Goal: Navigation & Orientation: Find specific page/section

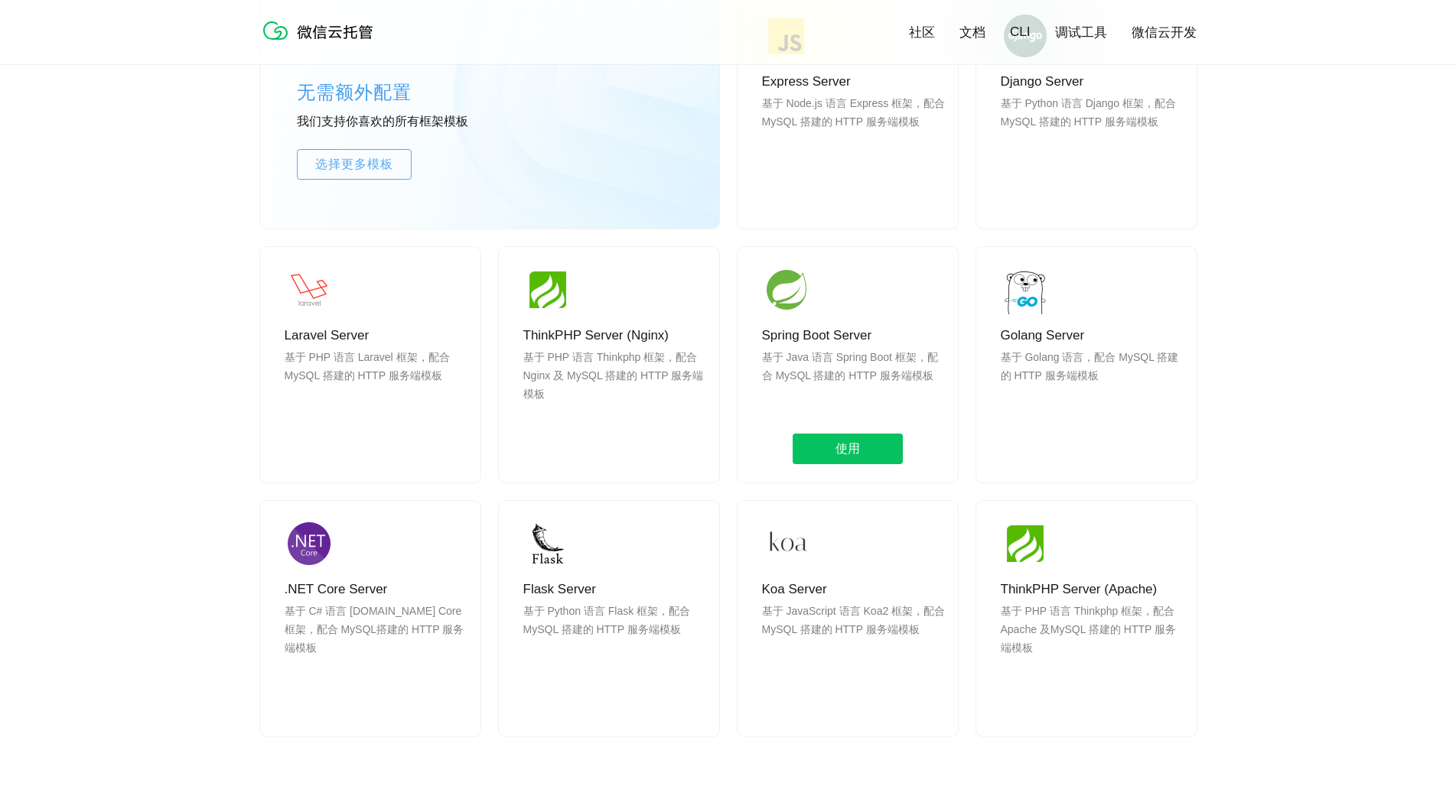
scroll to position [1376, 0]
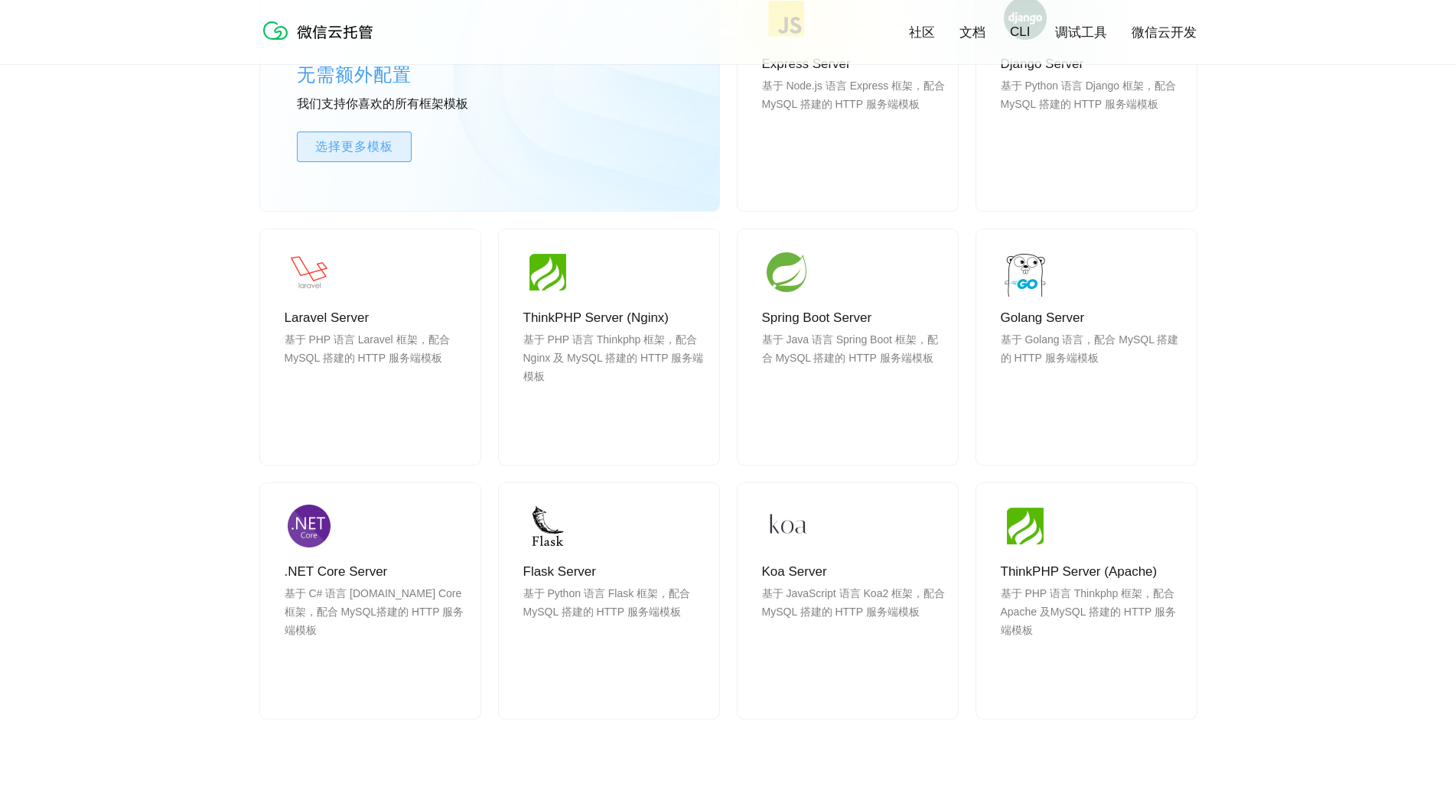
click at [367, 146] on span "选择更多模板" at bounding box center [353, 146] width 113 height 18
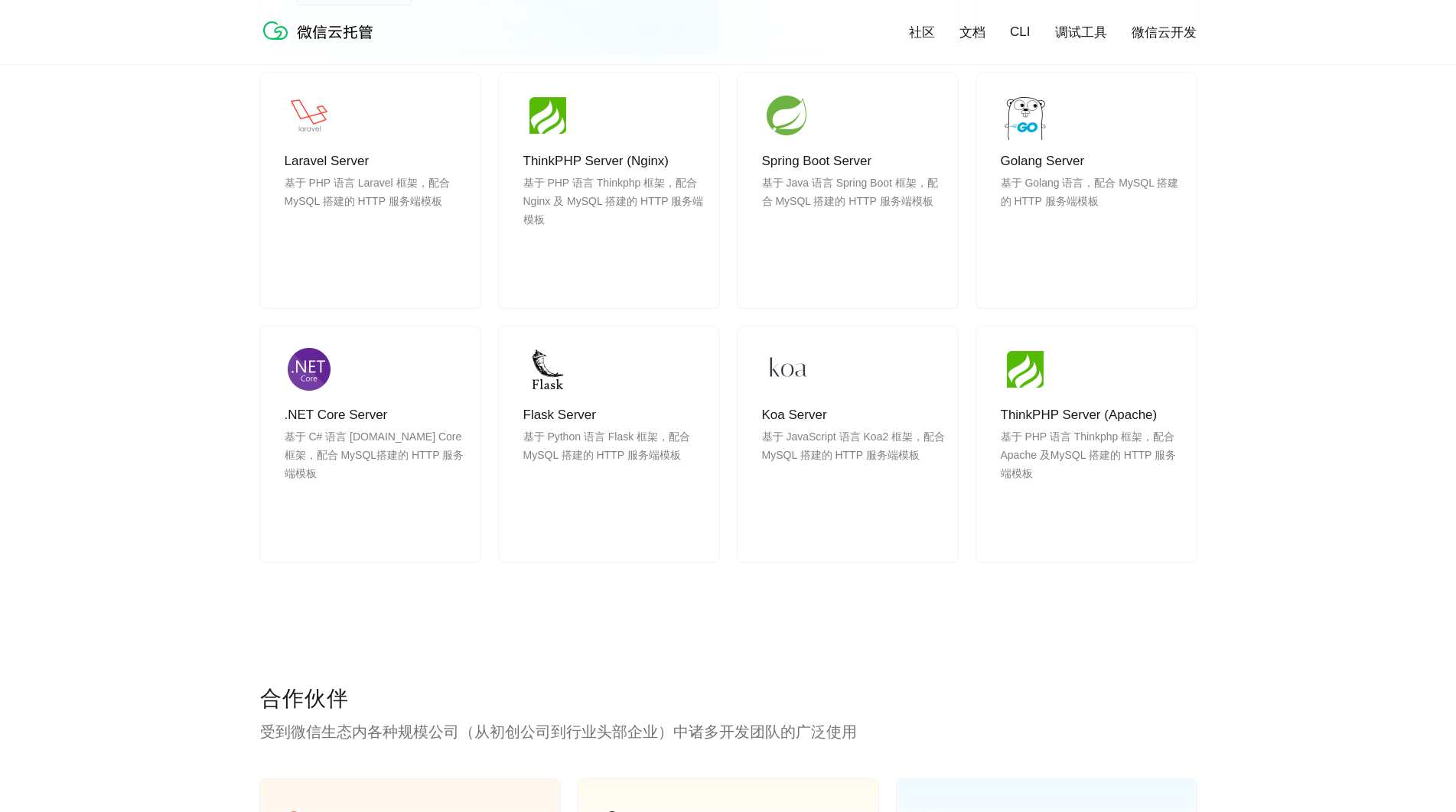
scroll to position [1529, 0]
click at [1030, 36] on link "CLI" at bounding box center [1019, 32] width 20 height 15
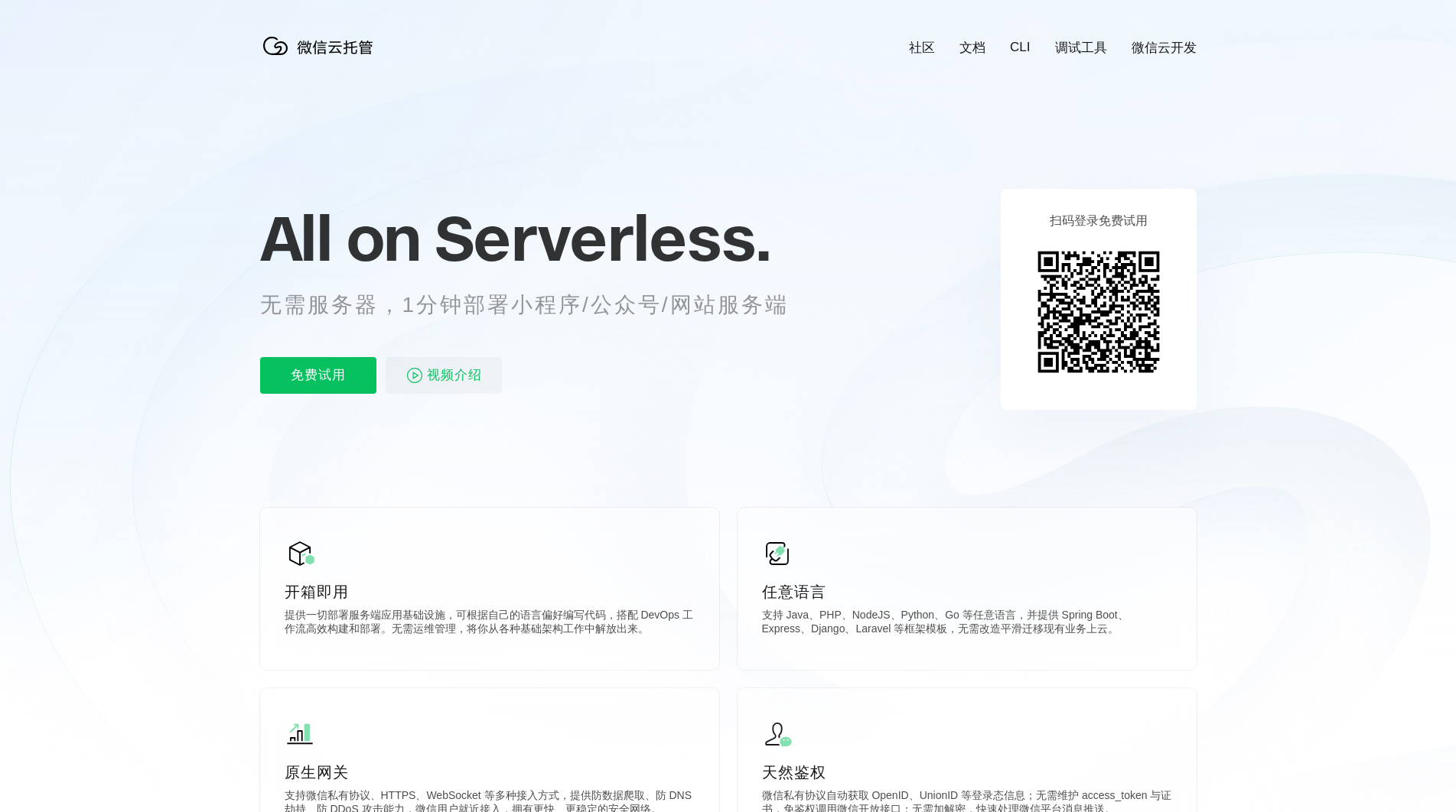
scroll to position [0, 2720]
click at [980, 51] on link "文档" at bounding box center [972, 47] width 26 height 17
click at [929, 56] on icon at bounding box center [728, 412] width 1469 height 826
click at [930, 50] on link "社区" at bounding box center [922, 47] width 26 height 17
